Goal: Information Seeking & Learning: Learn about a topic

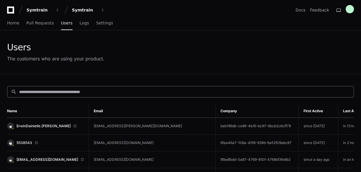
click at [49, 93] on input at bounding box center [184, 92] width 331 height 6
paste input "**********"
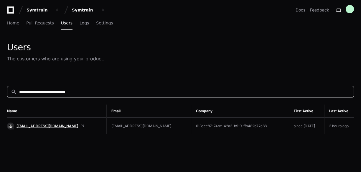
type input "**********"
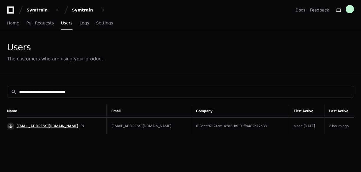
click at [49, 124] on span "[EMAIL_ADDRESS][DOMAIN_NAME]" at bounding box center [47, 126] width 62 height 5
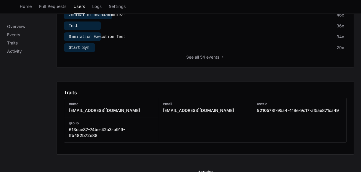
scroll to position [353, 0]
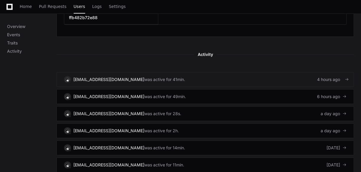
click at [206, 72] on link "[EMAIL_ADDRESS][DOMAIN_NAME] was active for 41min. 4 hours ago" at bounding box center [205, 79] width 297 height 15
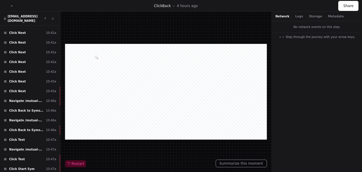
scroll to position [1018, 0]
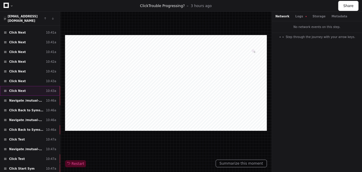
click at [21, 89] on span "Click Next" at bounding box center [17, 91] width 17 height 4
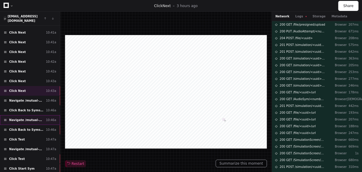
click at [31, 118] on span "Navigate /mutual-of-omaha/module/*" at bounding box center [26, 120] width 34 height 4
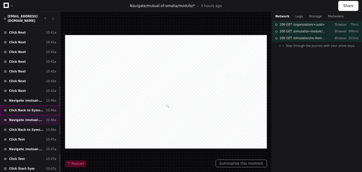
click at [31, 105] on div "Click Back to Syms List 10:46a" at bounding box center [30, 110] width 60 height 10
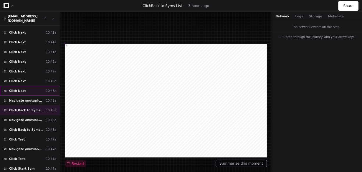
click at [26, 86] on div "Click Next 10:43a" at bounding box center [30, 91] width 60 height 10
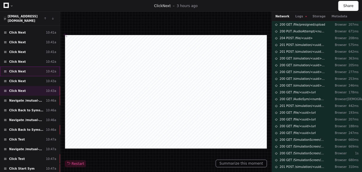
click at [25, 67] on div "Click Next 10:42a" at bounding box center [30, 72] width 60 height 10
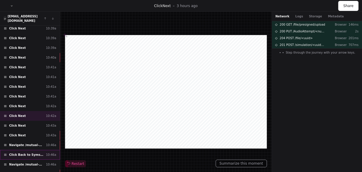
scroll to position [971, 0]
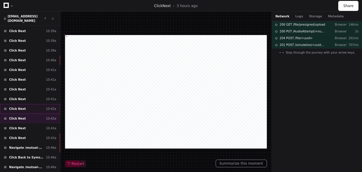
click at [30, 104] on div "Click Next 10:42a" at bounding box center [30, 109] width 60 height 10
